Goal: Find specific page/section: Find specific page/section

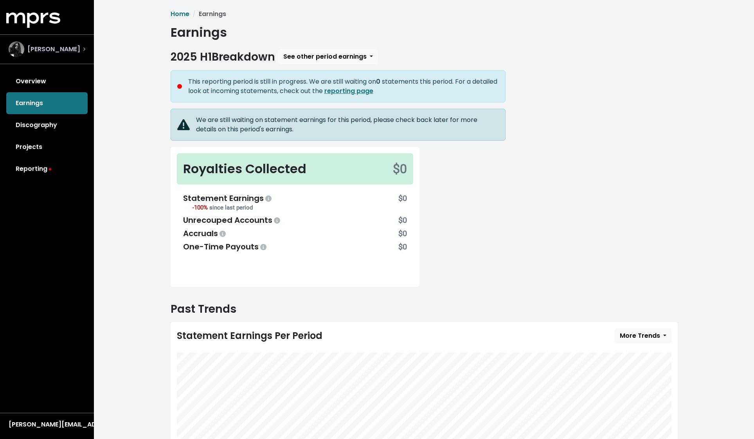
click at [51, 50] on span "[PERSON_NAME]" at bounding box center [53, 49] width 53 height 9
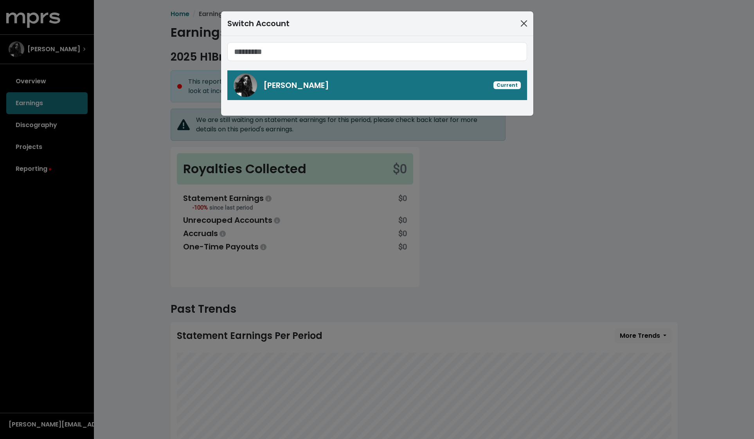
click at [525, 27] on button "Close" at bounding box center [523, 23] width 13 height 13
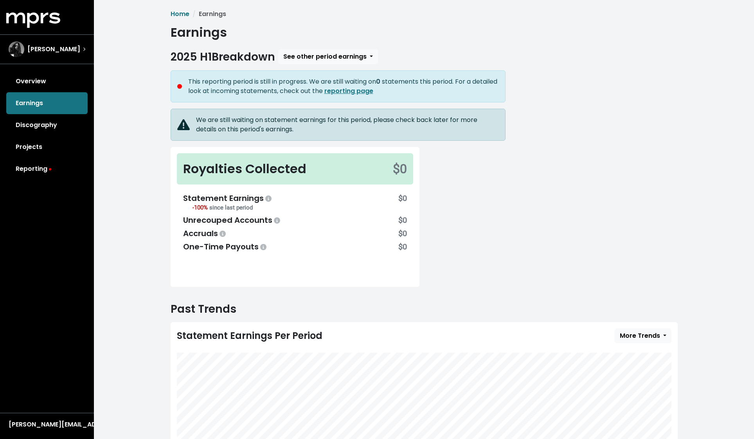
click at [47, 81] on link "Overview" at bounding box center [46, 81] width 81 height 22
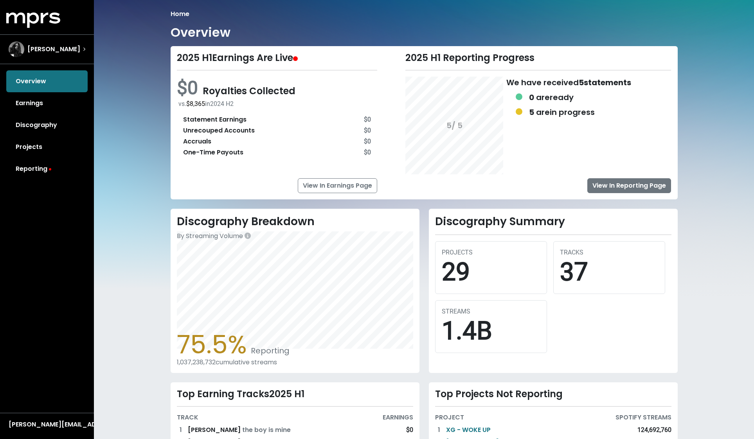
click at [623, 189] on link "View In Reporting Page" at bounding box center [629, 185] width 84 height 15
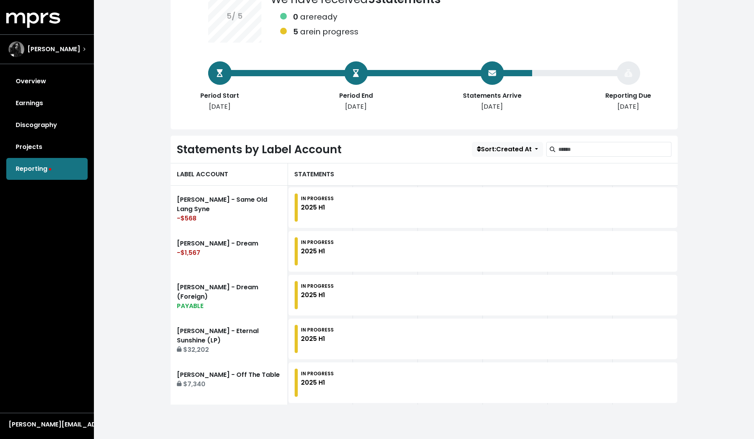
scroll to position [97, 0]
click at [226, 344] on link "[PERSON_NAME] - Eternal Sunshine (LP) $32,202" at bounding box center [229, 339] width 117 height 44
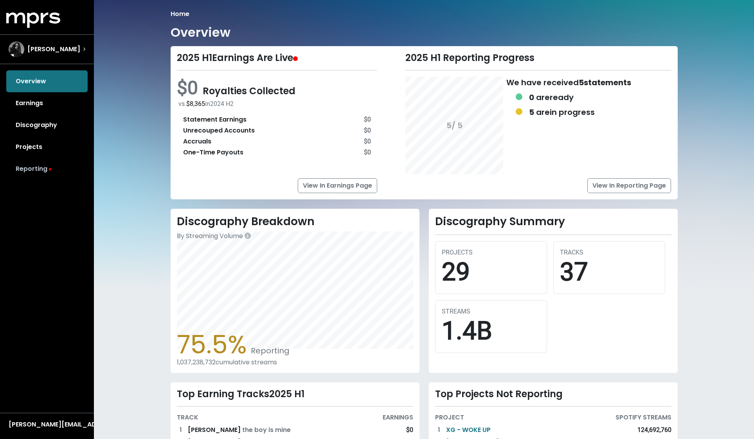
click at [36, 172] on link "Reporting" at bounding box center [46, 169] width 81 height 22
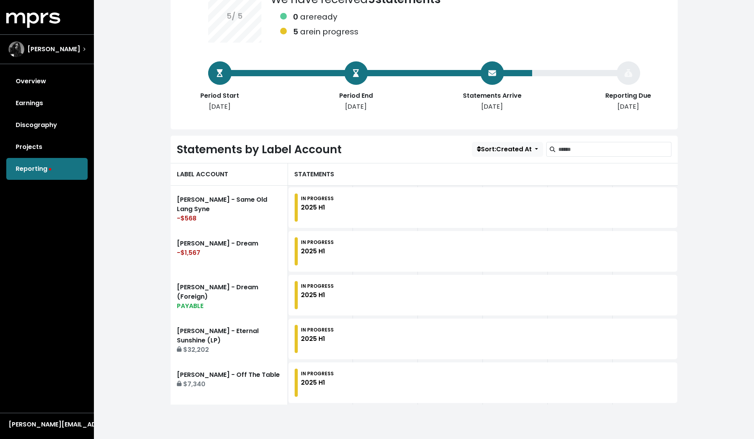
scroll to position [97, 0]
